Goal: Information Seeking & Learning: Learn about a topic

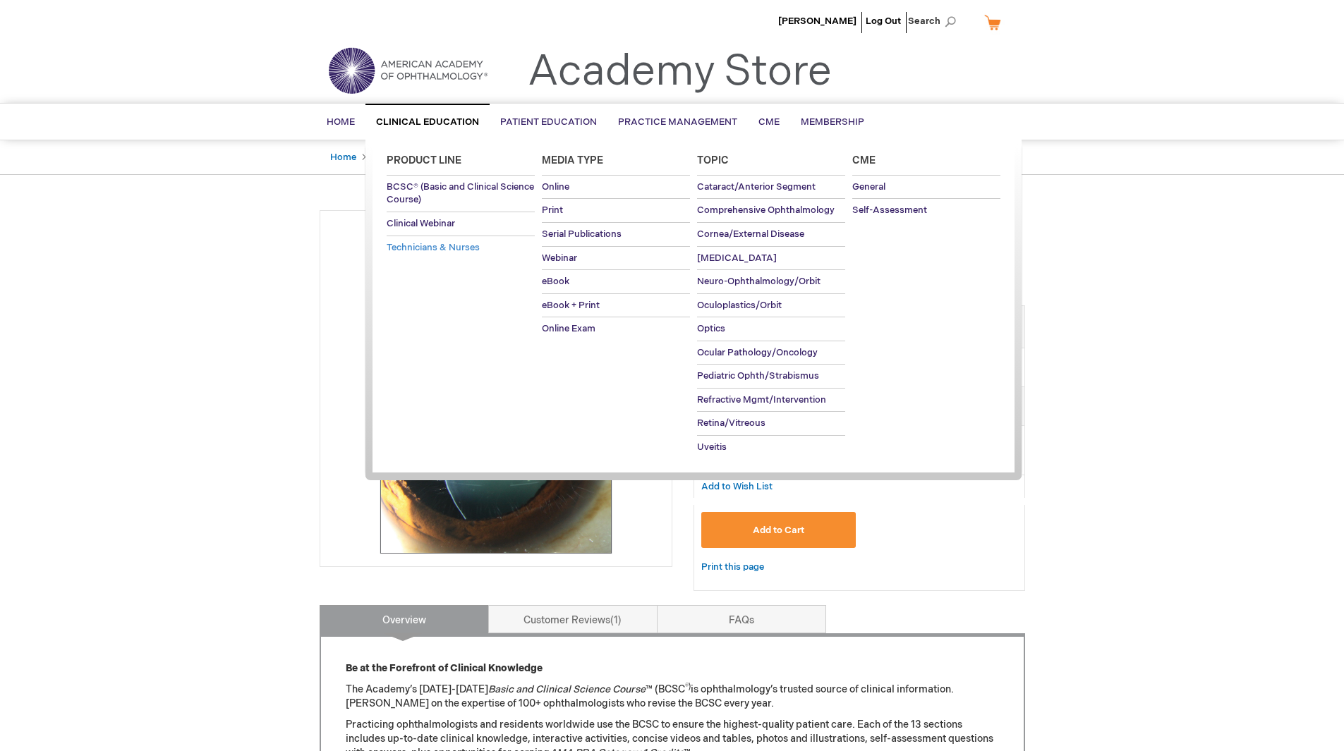
click at [452, 242] on span "Technicians & Nurses" at bounding box center [433, 247] width 93 height 11
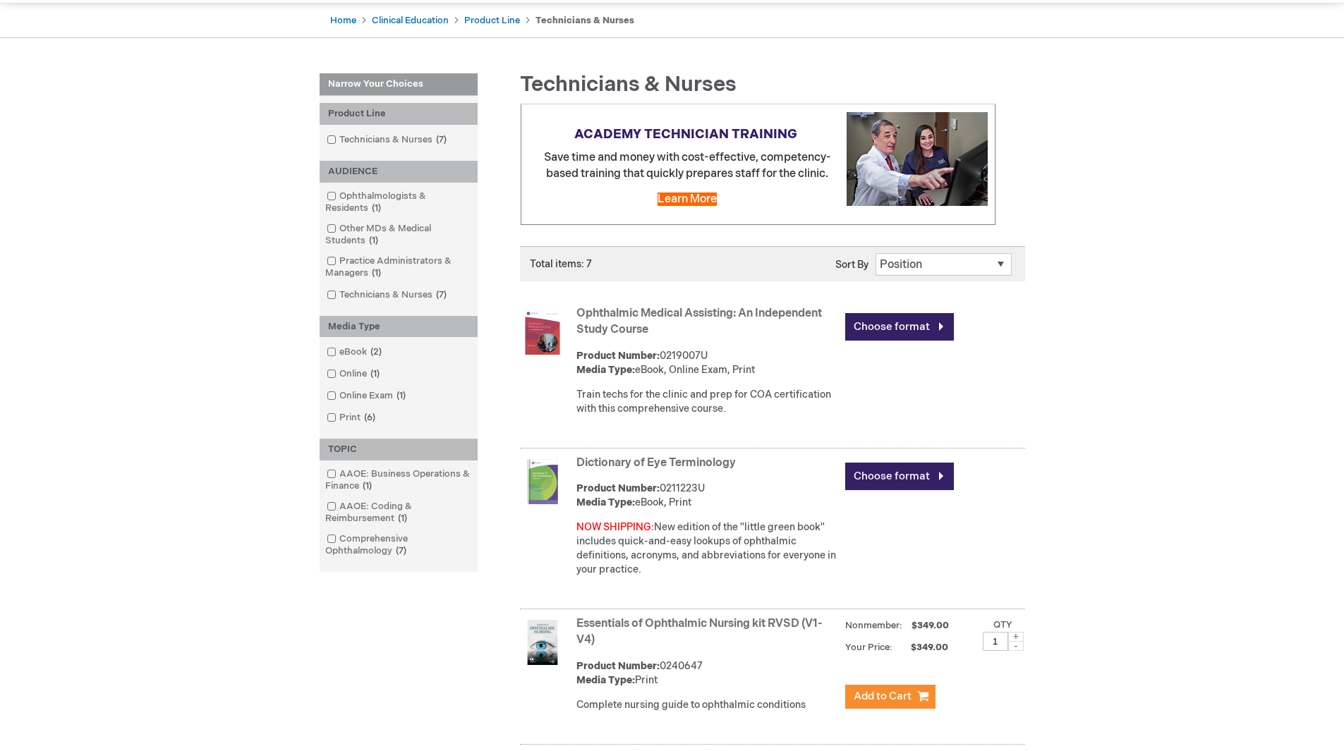
scroll to position [147, 0]
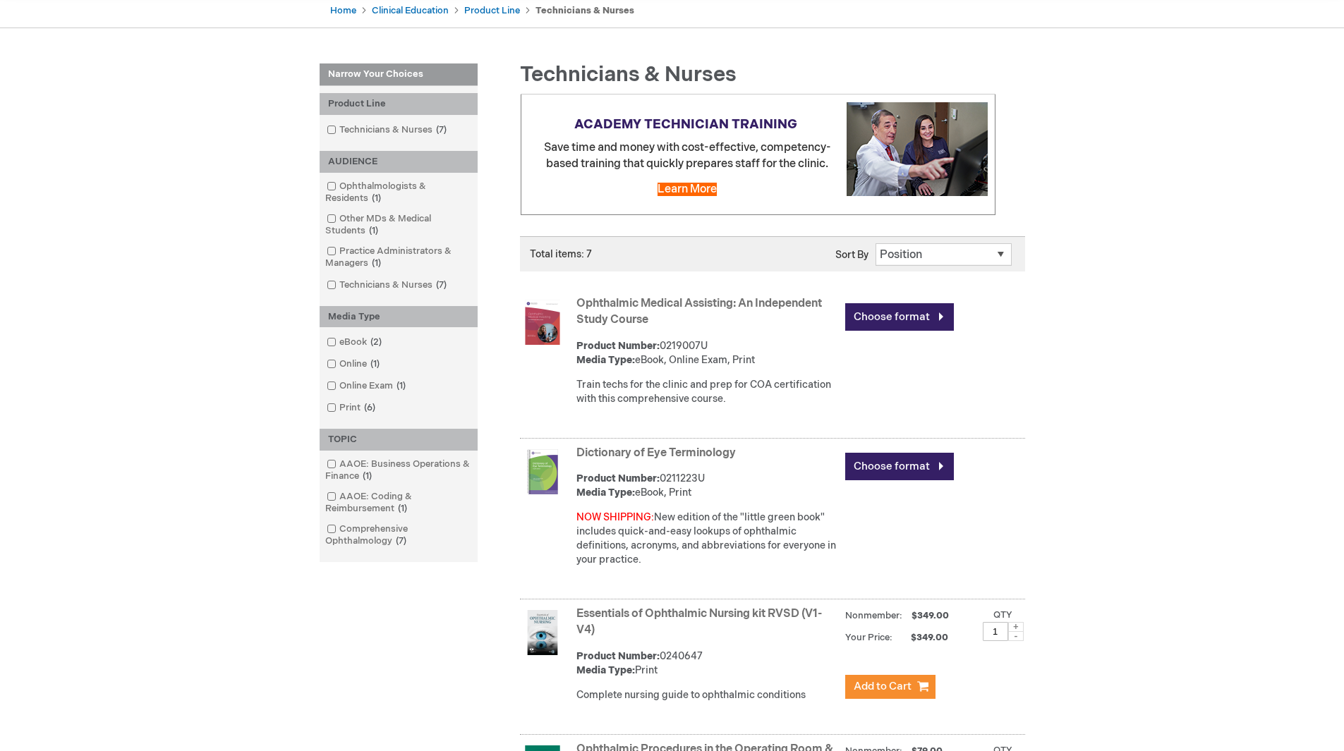
click at [684, 301] on link "Ophthalmic Medical Assisting: An Independent Study Course" at bounding box center [699, 312] width 246 height 30
